Goal: Navigation & Orientation: Find specific page/section

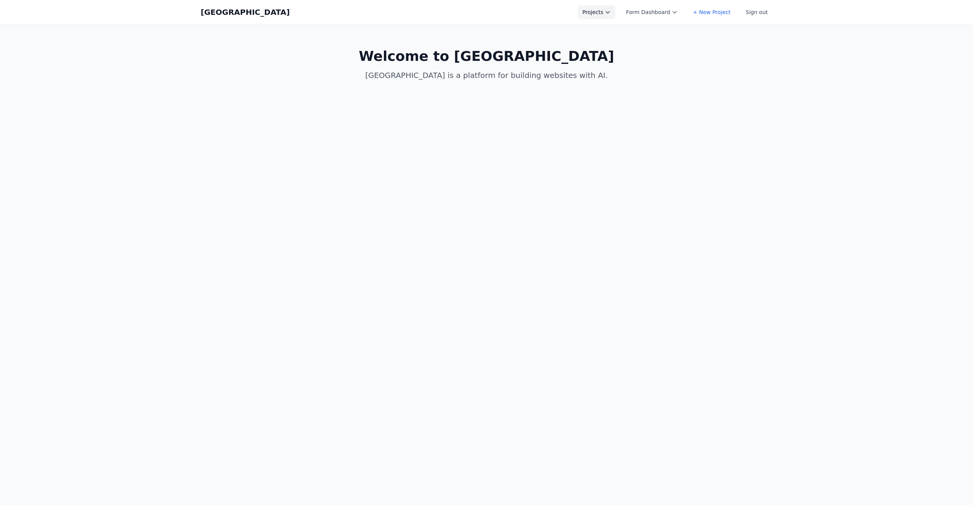
click at [606, 6] on button "Projects" at bounding box center [597, 12] width 38 height 14
click at [611, 30] on link "HW4" at bounding box center [620, 31] width 85 height 14
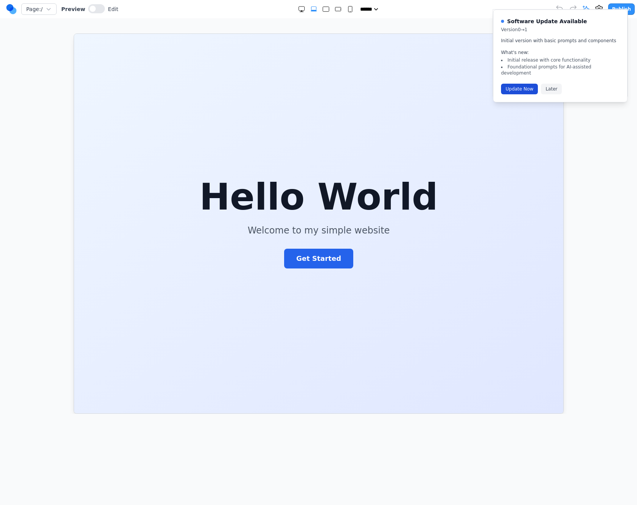
click at [511, 84] on button "Update Now" at bounding box center [519, 89] width 37 height 11
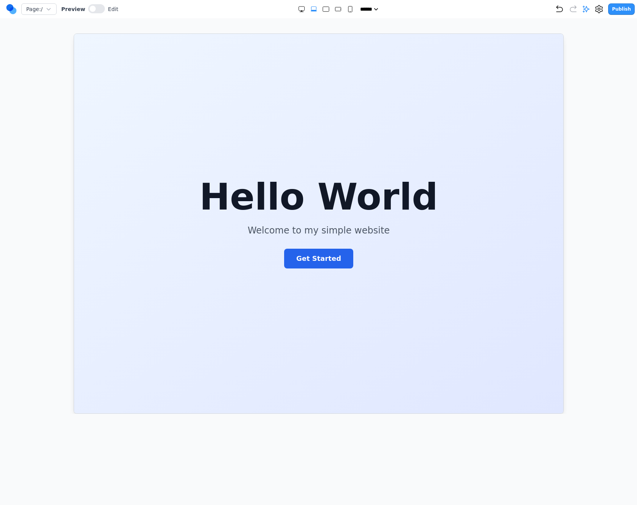
click at [7, 10] on icon at bounding box center [11, 9] width 11 height 12
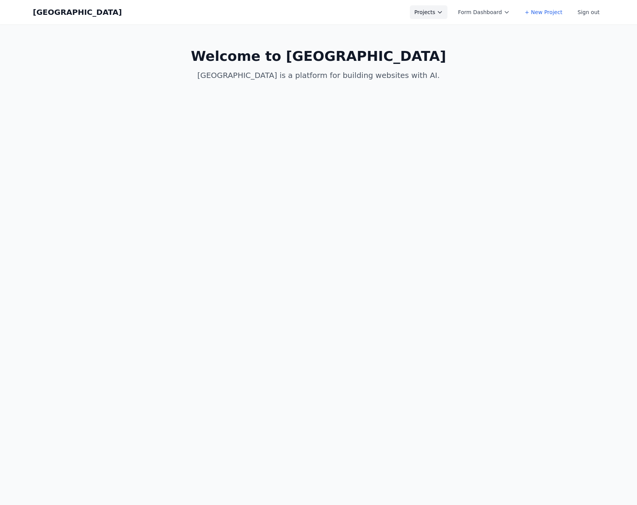
click at [436, 16] on button "Projects" at bounding box center [429, 12] width 38 height 14
click at [516, 129] on body "Coal Creek Projects HW4 Hello world 3 Hello World 2 Hello World + New Project F…" at bounding box center [318, 252] width 637 height 505
click at [440, 9] on button "Projects" at bounding box center [429, 12] width 38 height 14
click at [444, 44] on link "Hello world 3" at bounding box center [452, 44] width 85 height 14
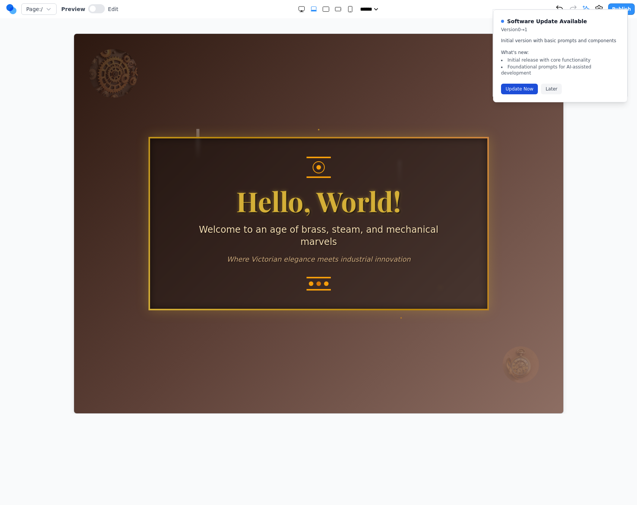
click at [514, 84] on button "Update Now" at bounding box center [519, 89] width 37 height 11
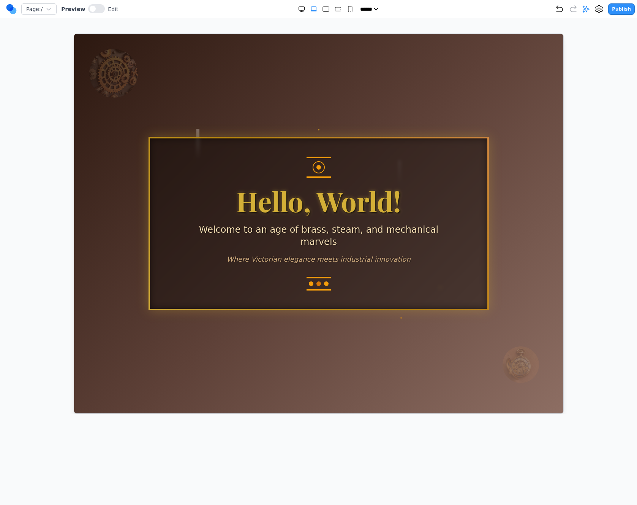
click at [11, 8] on circle at bounding box center [12, 10] width 7 height 7
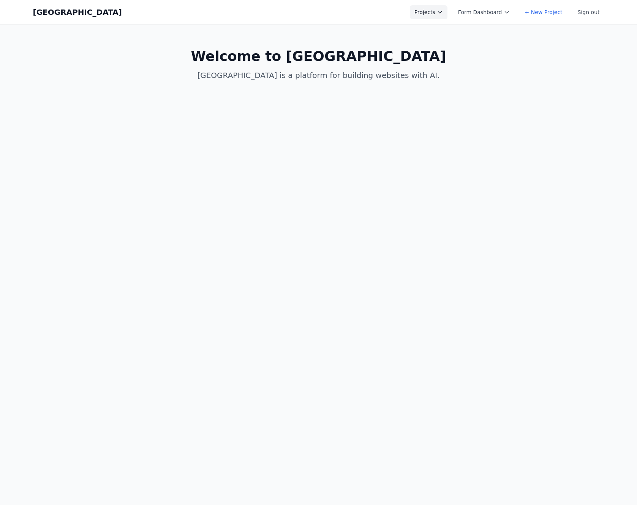
click at [443, 15] on icon at bounding box center [440, 12] width 6 height 6
click at [463, 58] on link "Hello World 2" at bounding box center [452, 58] width 85 height 14
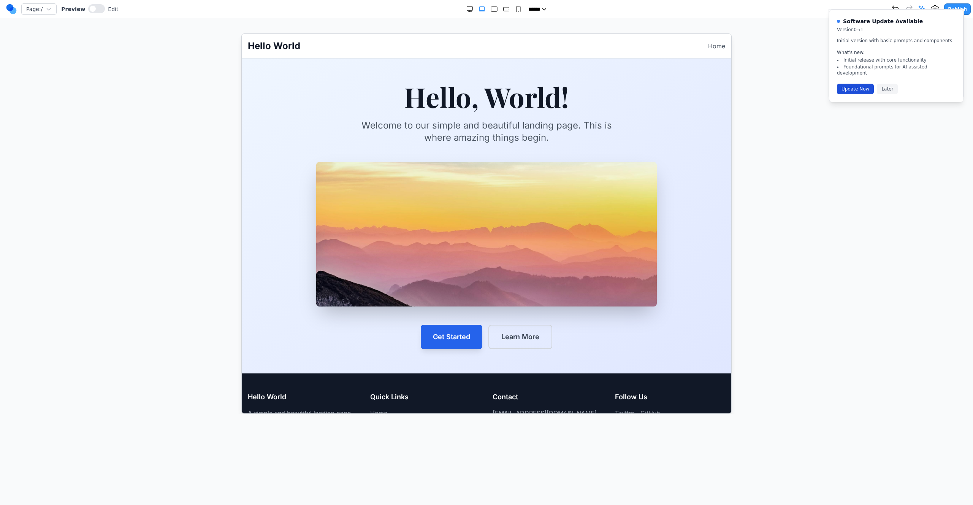
click at [637, 85] on button "Update Now" at bounding box center [855, 89] width 37 height 11
click at [637, 345] on div at bounding box center [486, 223] width 942 height 380
click at [8, 10] on icon at bounding box center [11, 9] width 11 height 12
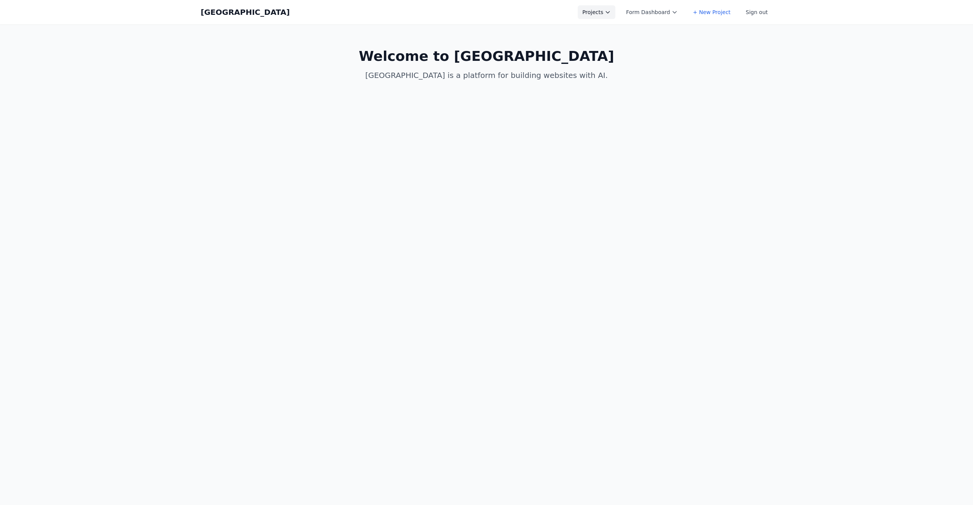
click at [600, 11] on button "Projects" at bounding box center [597, 12] width 38 height 14
click at [620, 74] on link "Hello World" at bounding box center [620, 72] width 85 height 14
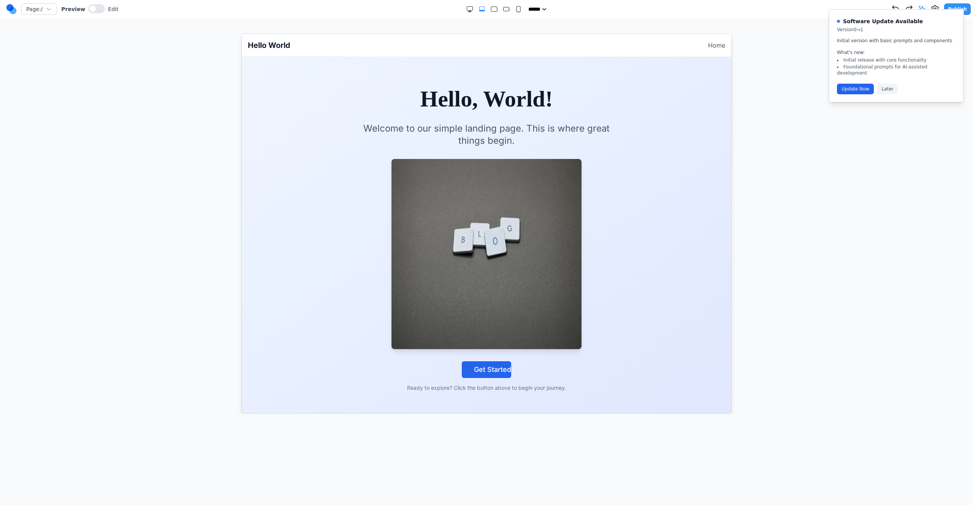
click at [8, 8] on circle at bounding box center [9, 7] width 7 height 7
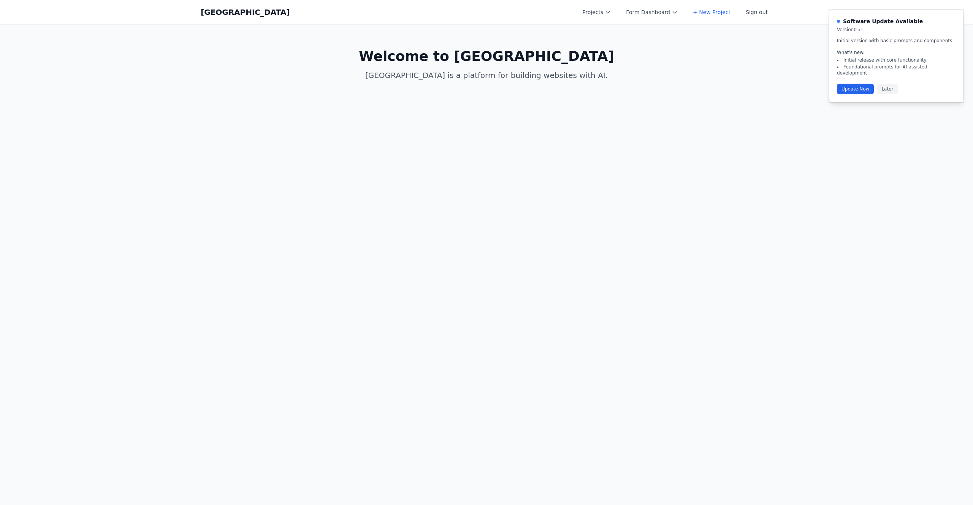
select select "**"
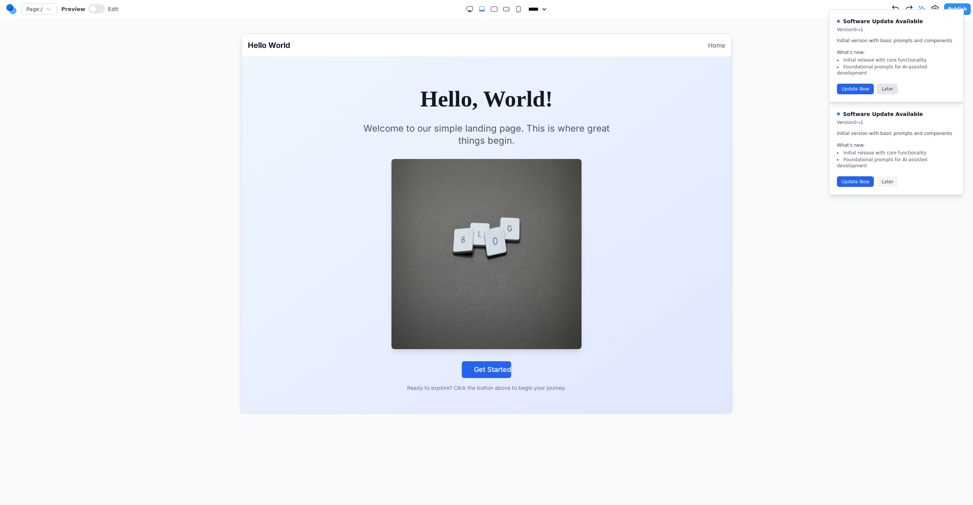
click at [889, 84] on button "Later" at bounding box center [887, 89] width 21 height 11
click at [890, 84] on button "Later" at bounding box center [887, 89] width 21 height 11
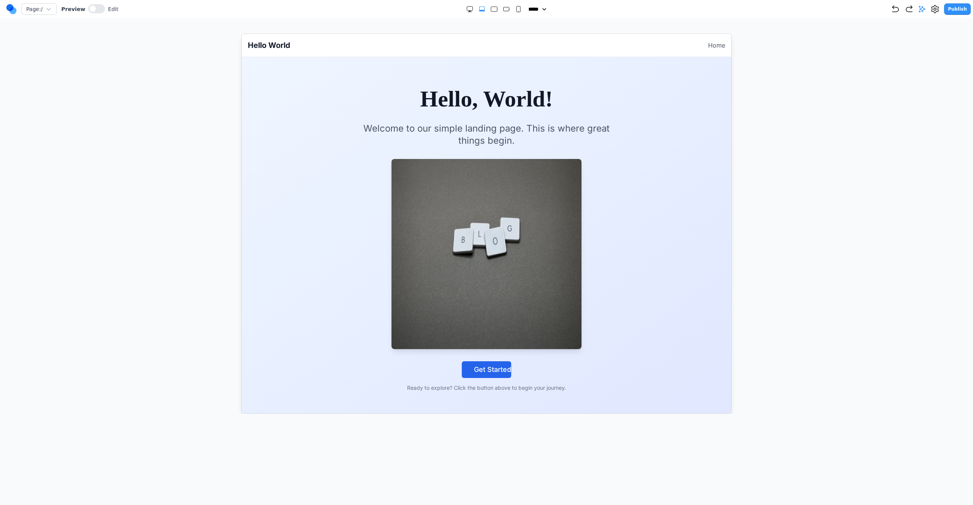
click at [818, 336] on div at bounding box center [486, 223] width 942 height 380
